Goal: Task Accomplishment & Management: Use online tool/utility

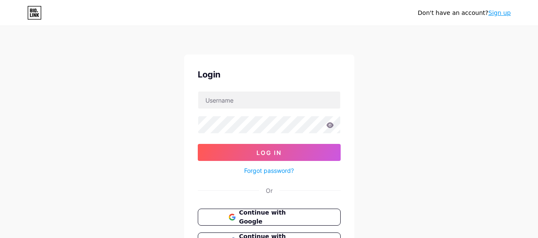
scroll to position [74, 0]
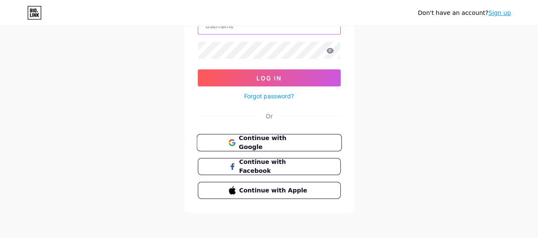
type input "[EMAIL_ADDRESS][DOMAIN_NAME]"
click at [240, 144] on span "Continue with Google" at bounding box center [274, 143] width 71 height 18
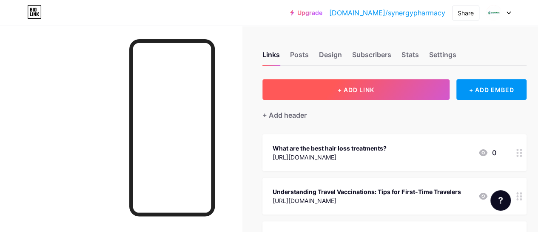
click at [350, 89] on span "+ ADD LINK" at bounding box center [356, 89] width 37 height 7
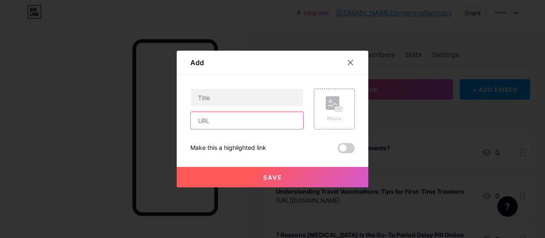
drag, startPoint x: 205, startPoint y: 121, endPoint x: 209, endPoint y: 115, distance: 6.9
click at [205, 121] on input "text" at bounding box center [247, 120] width 112 height 17
paste input "https://synergypharmacys.co.uk/the-impact-of-hormones-on-weight-management-what…"
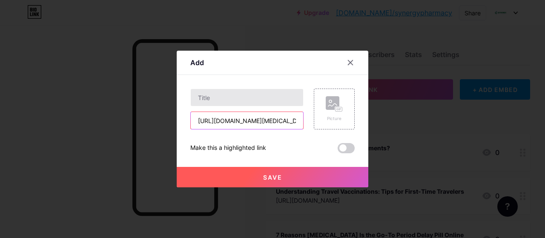
scroll to position [0, 210]
type input "https://synergypharmacys.co.uk/the-impact-of-hormones-on-weight-management-what…"
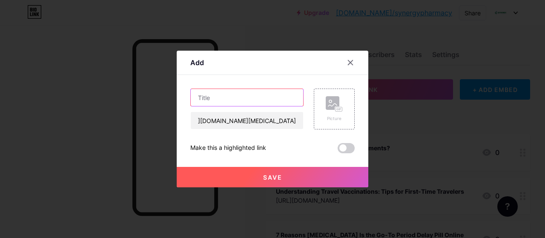
click at [234, 98] on input "text" at bounding box center [247, 97] width 112 height 17
paste input "The Impact of Hormones on Weight Management: What You Need to Know"
type input "The Impact of Hormones on Weight Management: What You Need to Know"
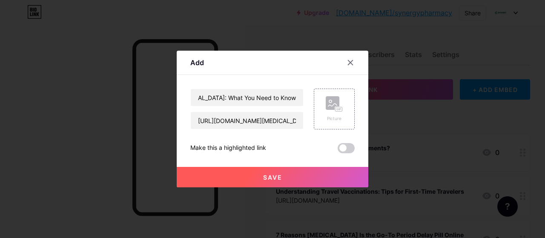
click at [346, 146] on span at bounding box center [346, 148] width 17 height 10
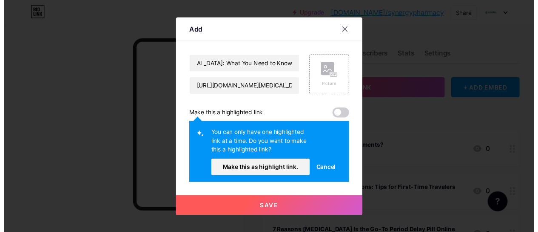
scroll to position [0, 0]
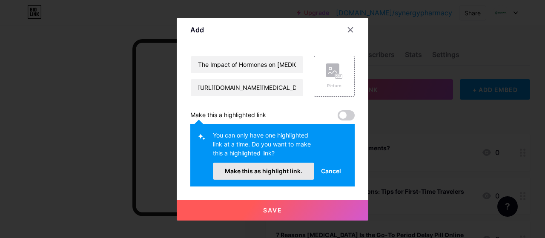
click at [282, 171] on span "Make this as highlight link." at bounding box center [263, 170] width 77 height 7
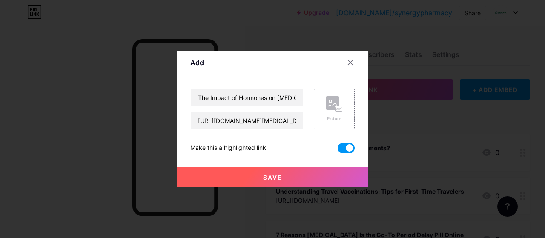
click at [277, 175] on span "Save" at bounding box center [272, 177] width 19 height 7
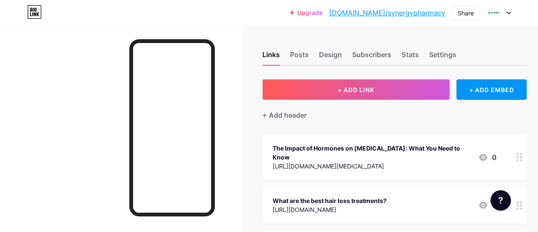
click at [445, 12] on link "bio.link/synergypharmacy" at bounding box center [387, 13] width 116 height 10
